Goal: Information Seeking & Learning: Learn about a topic

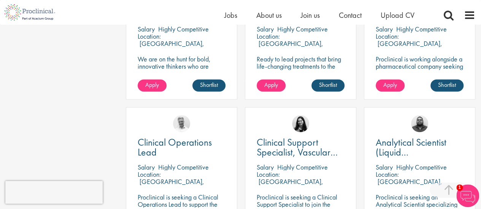
scroll to position [494, 0]
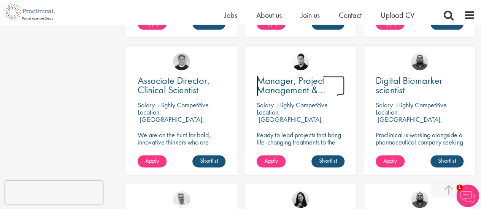
click at [285, 74] on span "Manager, Project Management & Operational Delivery" at bounding box center [298, 90] width 82 height 32
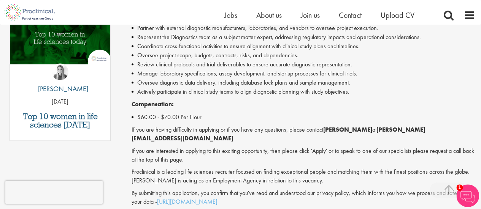
scroll to position [380, 0]
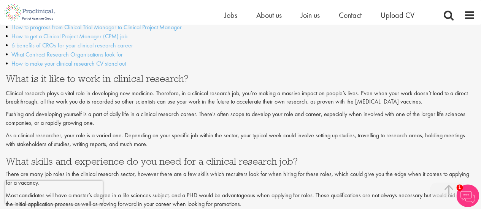
scroll to position [800, 0]
